Goal: Find specific page/section: Find specific page/section

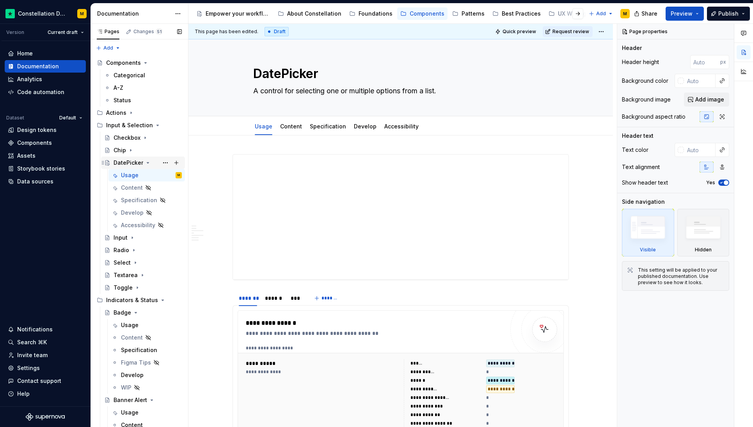
click at [145, 162] on icon "Page tree" at bounding box center [148, 163] width 6 height 6
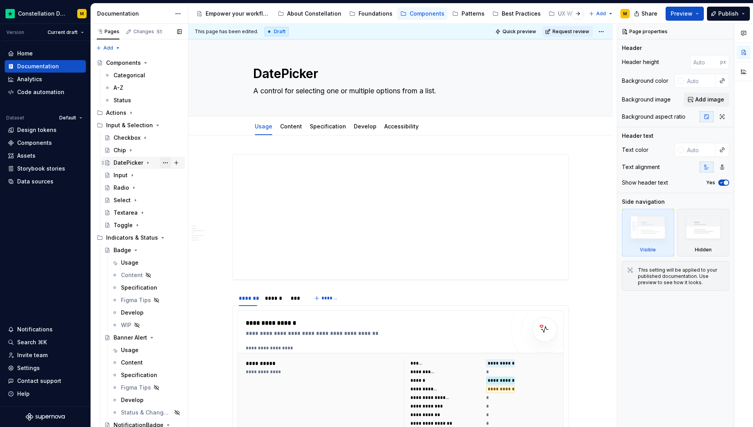
click at [160, 161] on button "Page tree" at bounding box center [165, 162] width 11 height 11
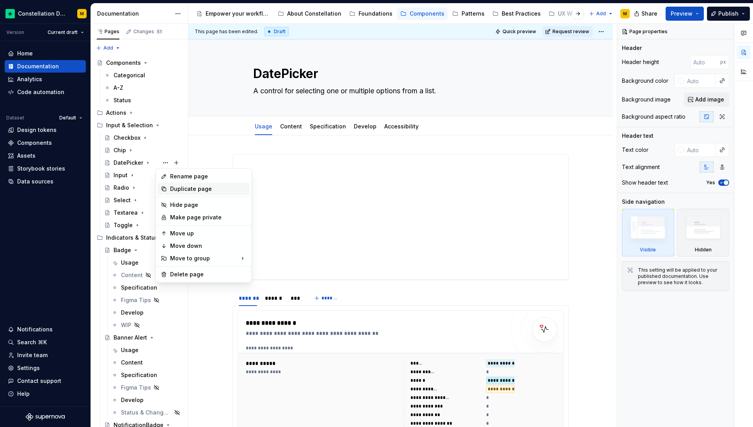
click at [183, 190] on div "Duplicate page" at bounding box center [208, 189] width 76 height 8
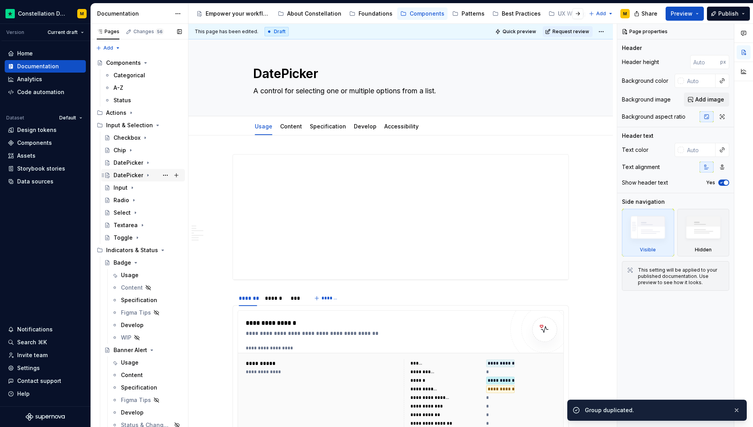
click at [124, 175] on div "DatePicker" at bounding box center [129, 175] width 30 height 8
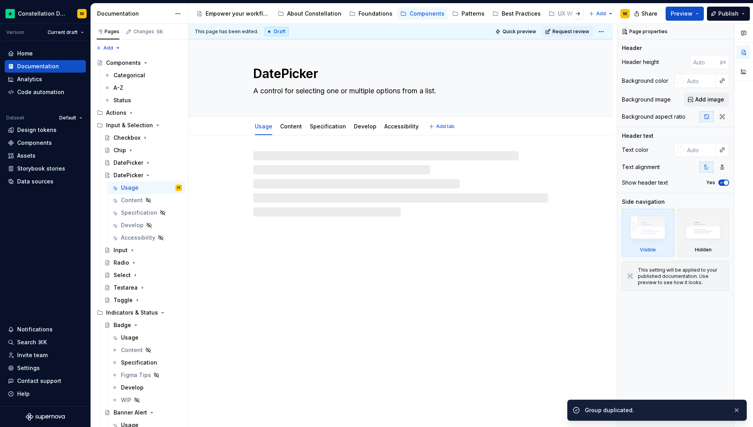
click at [325, 73] on textarea "DatePicker" at bounding box center [399, 73] width 295 height 19
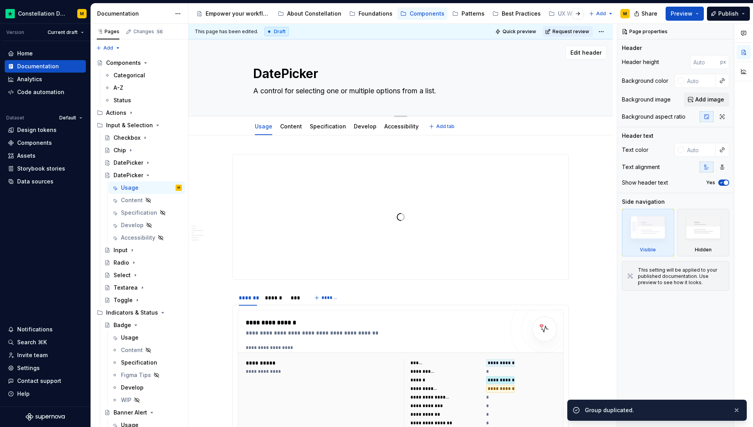
click at [321, 74] on textarea "DatePicker" at bounding box center [399, 73] width 295 height 19
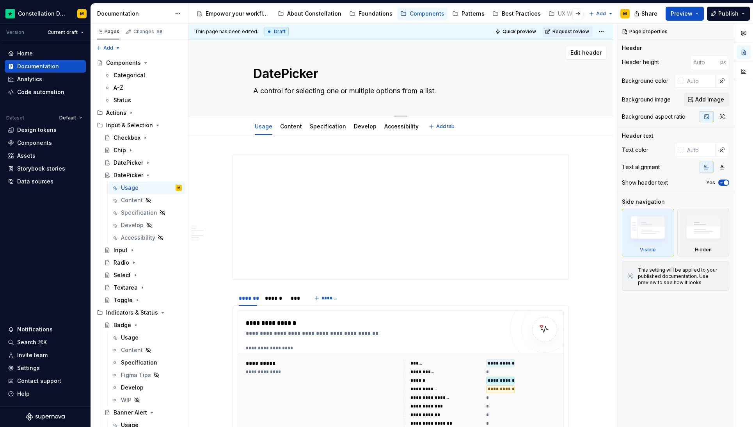
type textarea "*"
type textarea "DatePickerI"
type textarea "*"
type textarea "DatePickerIn"
type textarea "*"
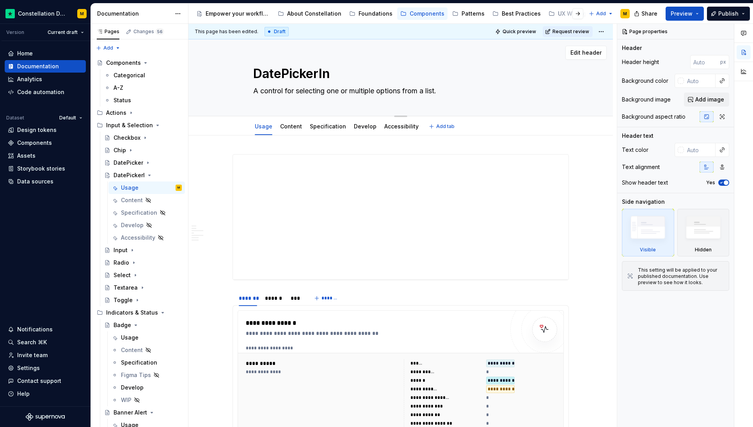
type textarea "DatePickerInp"
type textarea "*"
type textarea "DatePickerInpu"
type textarea "*"
type textarea "DatePickerInput"
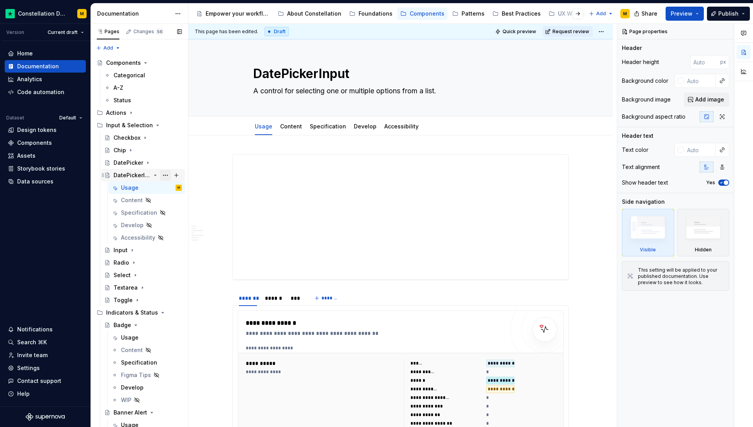
type textarea "*"
type textarea "DatePickerInput"
click at [161, 176] on button "Page tree" at bounding box center [165, 175] width 11 height 11
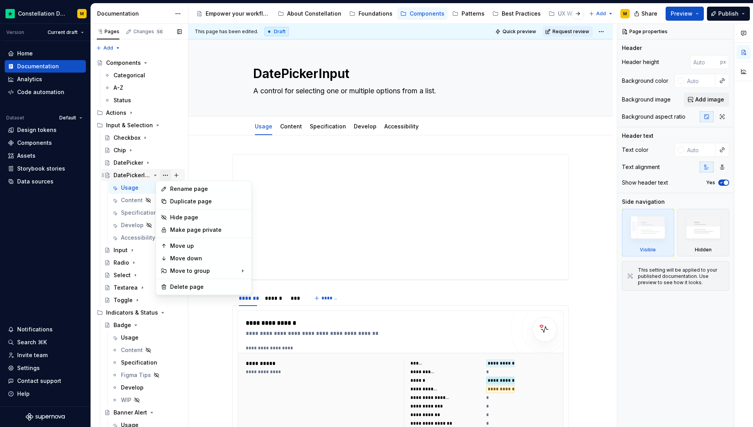
click at [161, 176] on div "Pages Changes 56 Add Accessibility guide for tree Page tree. Navigate the tree …" at bounding box center [140, 227] width 98 height 407
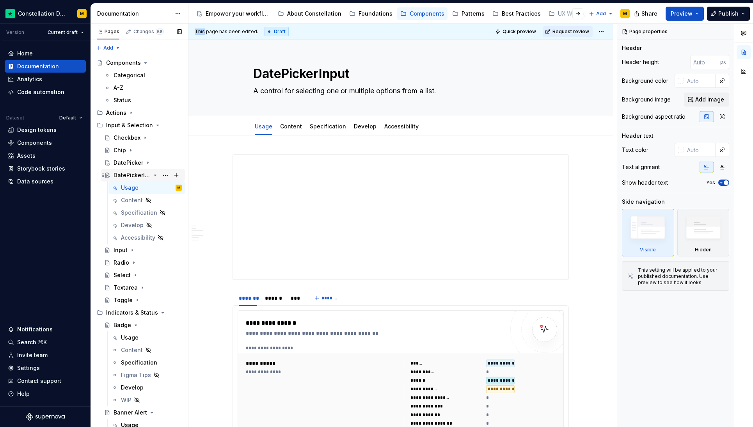
click at [152, 175] on icon "Page tree" at bounding box center [155, 175] width 6 height 6
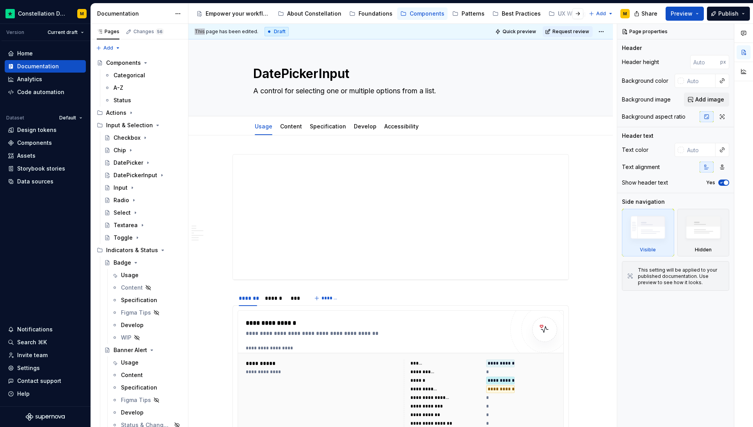
type textarea "*"
